Goal: Information Seeking & Learning: Learn about a topic

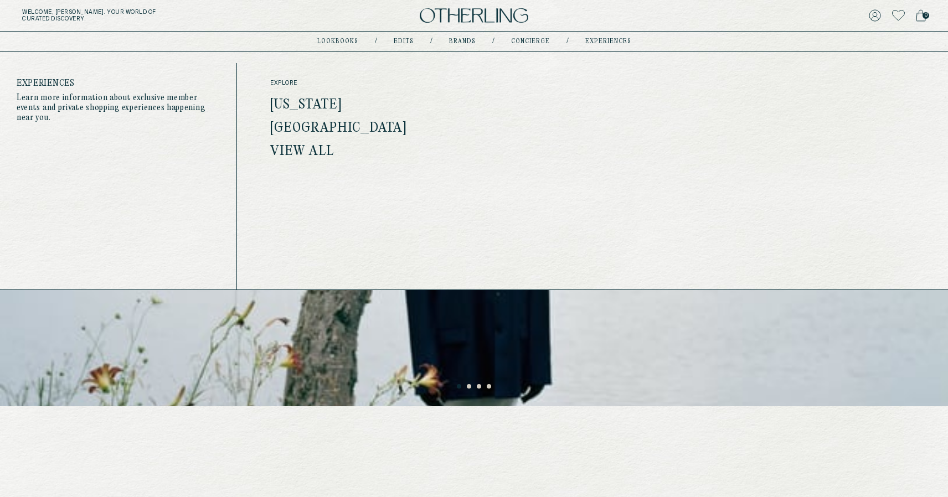
click at [592, 39] on link "experiences" at bounding box center [608, 42] width 46 height 6
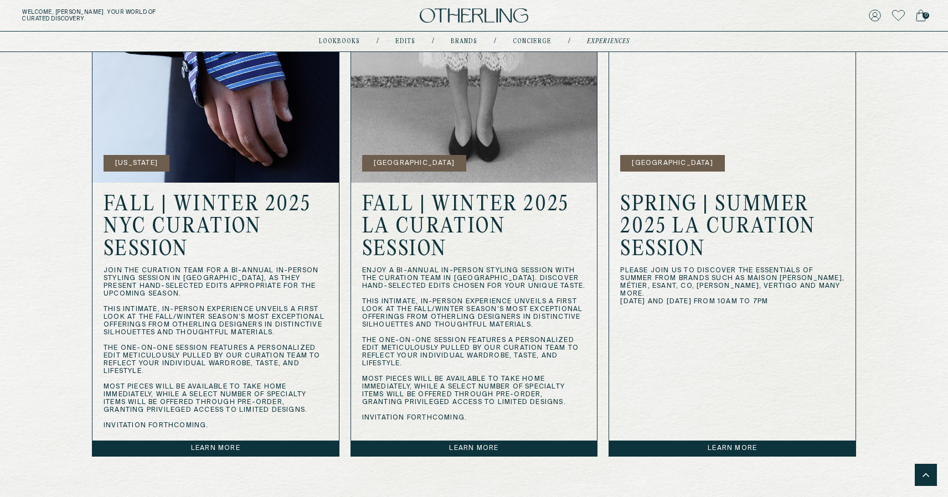
scroll to position [958, 0]
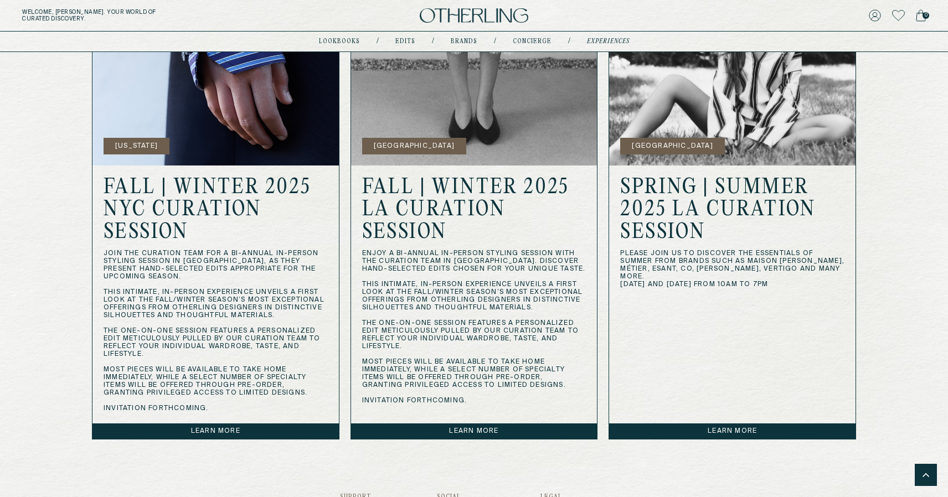
click at [722, 433] on link "Learn more" at bounding box center [732, 432] width 246 height 16
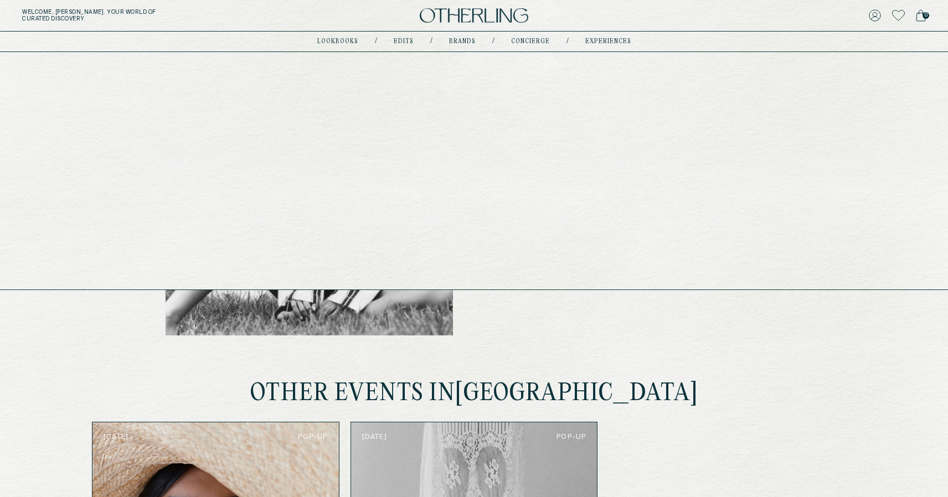
click at [612, 42] on link "experiences" at bounding box center [608, 42] width 46 height 6
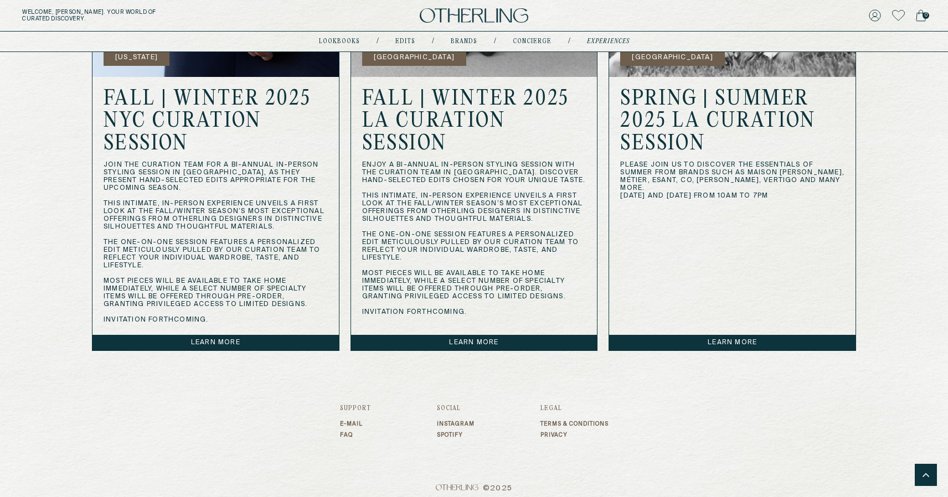
scroll to position [1055, 0]
